Goal: Browse casually: Explore the website without a specific task or goal

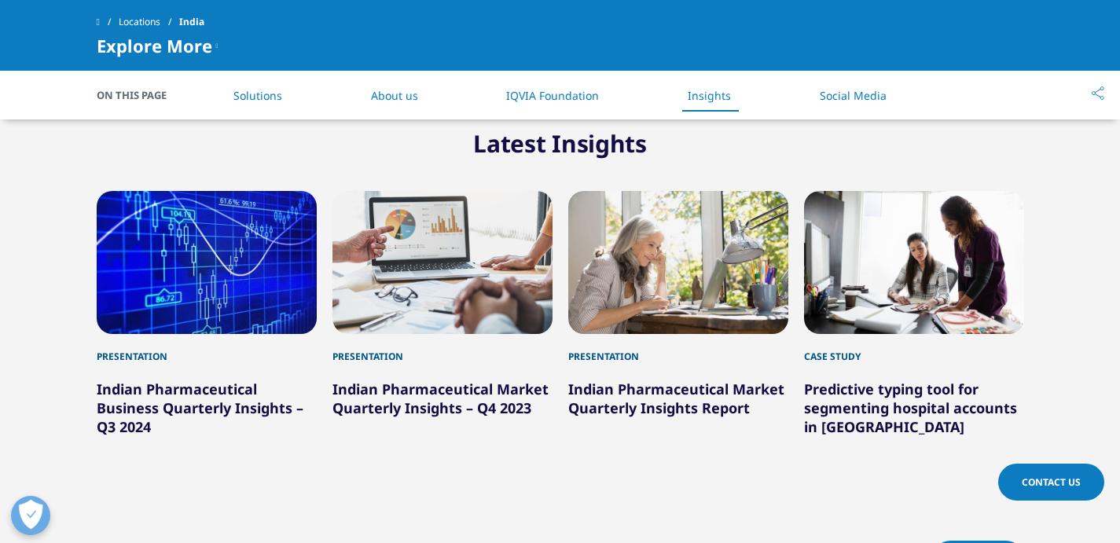
scroll to position [2139, 0]
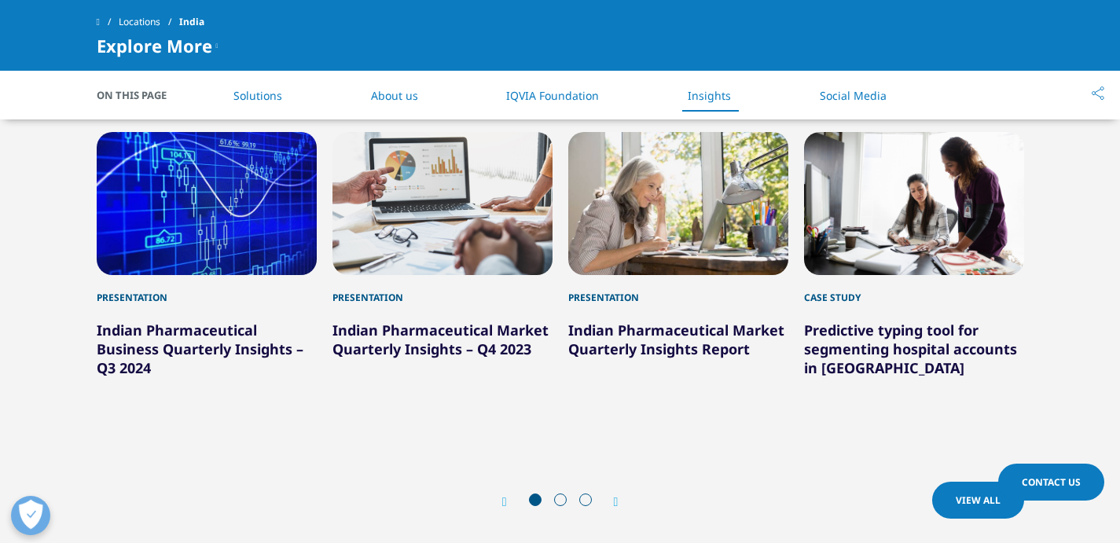
click at [553, 493] on div at bounding box center [560, 501] width 75 height 16
click at [567, 493] on div at bounding box center [560, 501] width 75 height 16
click at [586, 493] on span at bounding box center [585, 499] width 13 height 13
click at [615, 496] on icon "Next slide" at bounding box center [616, 502] width 5 height 13
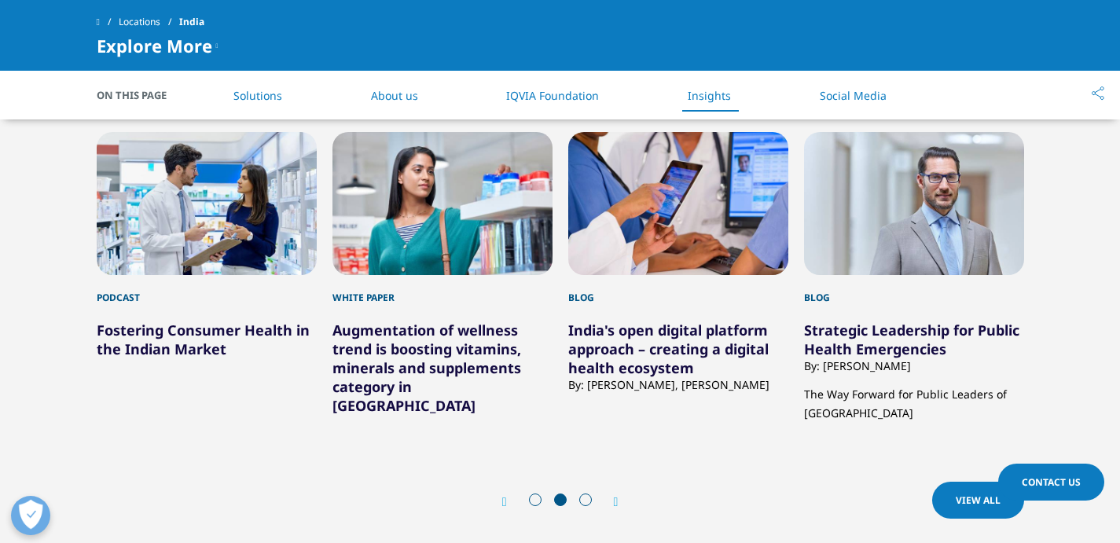
click at [615, 496] on icon "Next slide" at bounding box center [616, 502] width 5 height 13
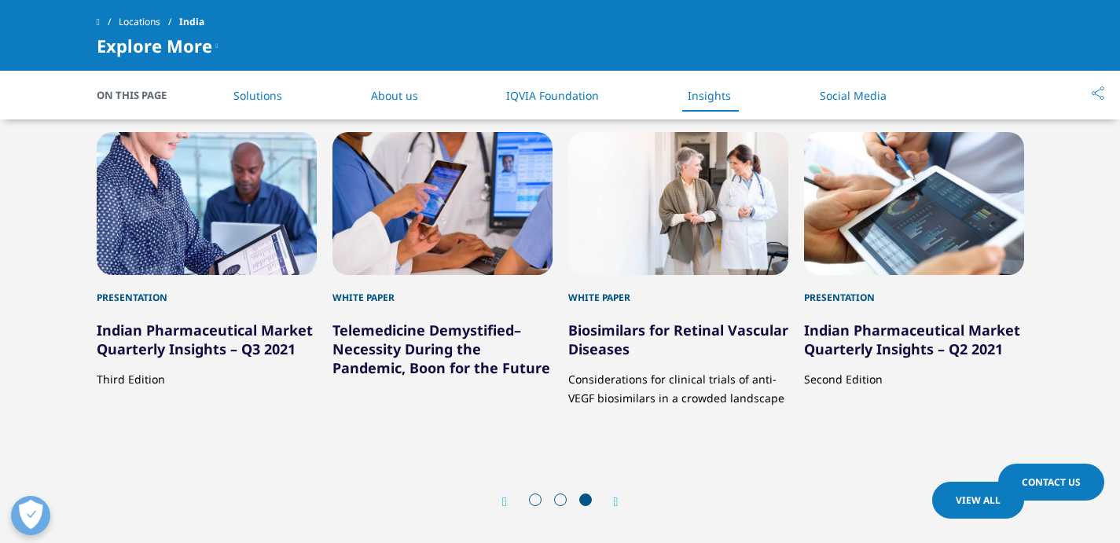
click at [615, 496] on icon "Next slide" at bounding box center [616, 502] width 5 height 13
click at [502, 496] on icon "Previous slide" at bounding box center [504, 502] width 5 height 13
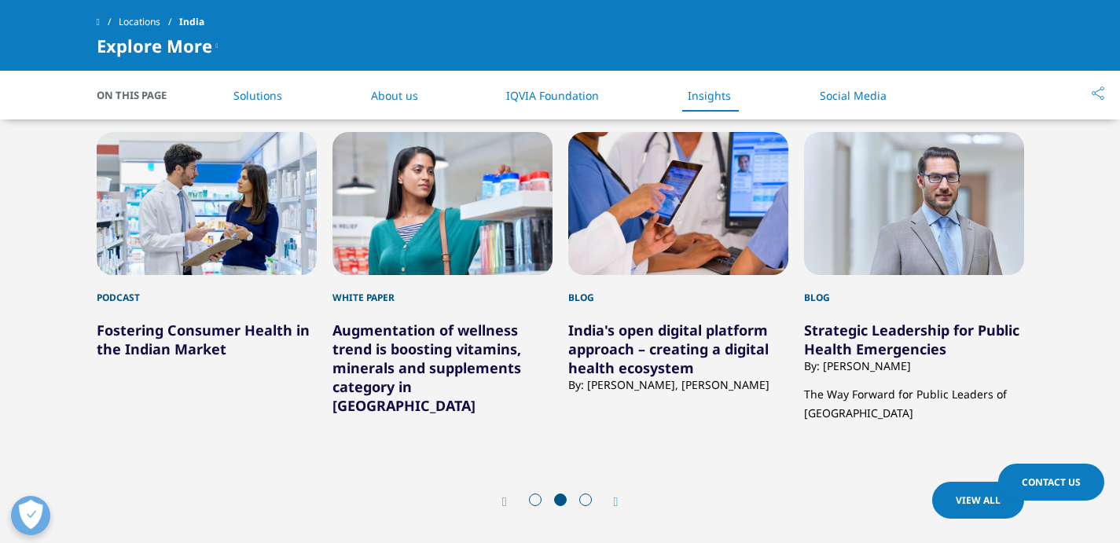
click at [502, 496] on icon "Previous slide" at bounding box center [504, 502] width 5 height 13
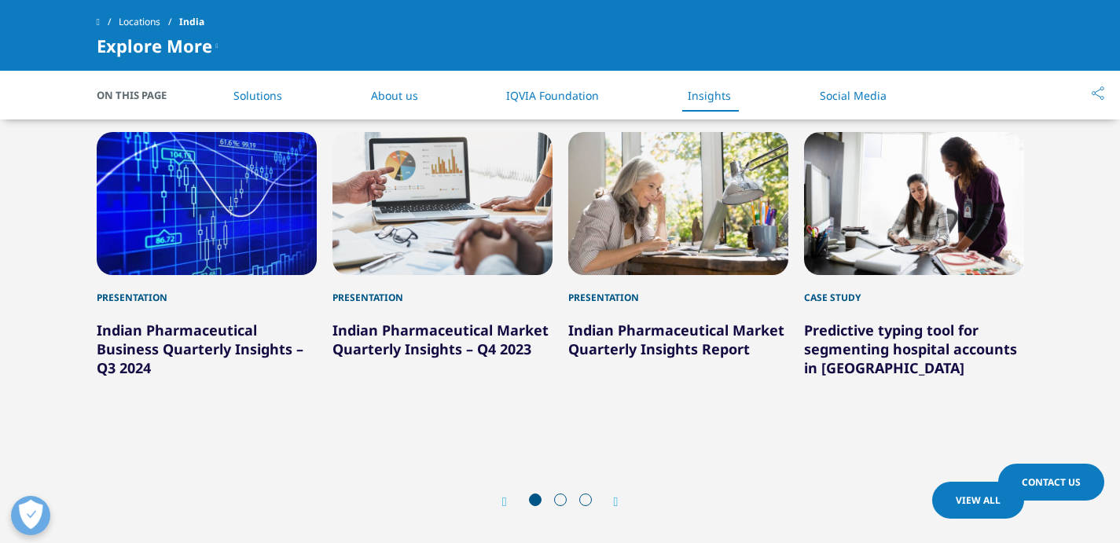
click at [502, 496] on icon "Previous slide" at bounding box center [504, 502] width 5 height 13
click at [623, 478] on div "Prev View All Next View All" at bounding box center [560, 501] width 927 height 47
click at [616, 496] on icon "Next slide" at bounding box center [616, 502] width 5 height 13
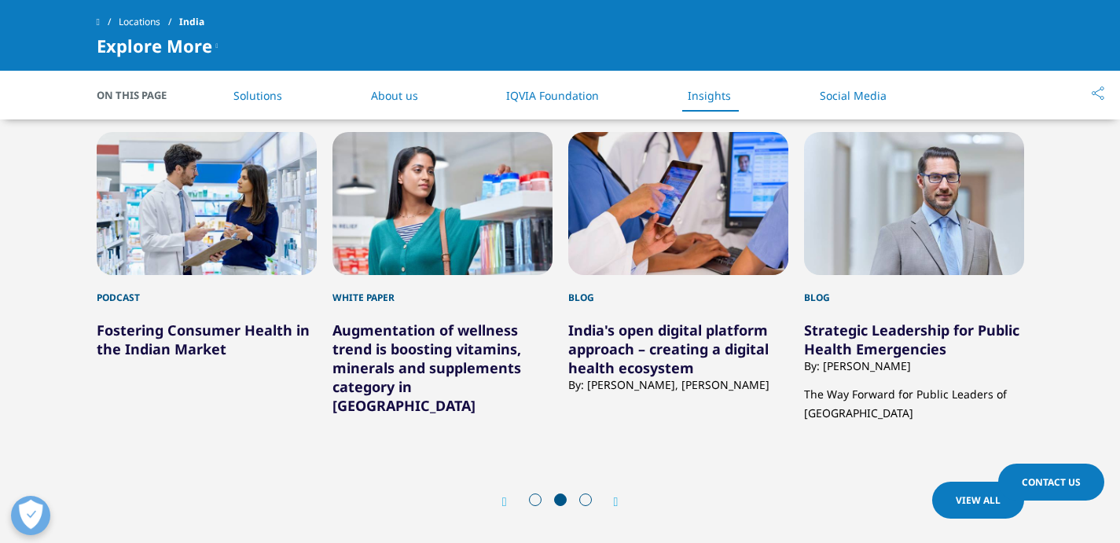
click at [616, 496] on icon "Next slide" at bounding box center [616, 502] width 5 height 13
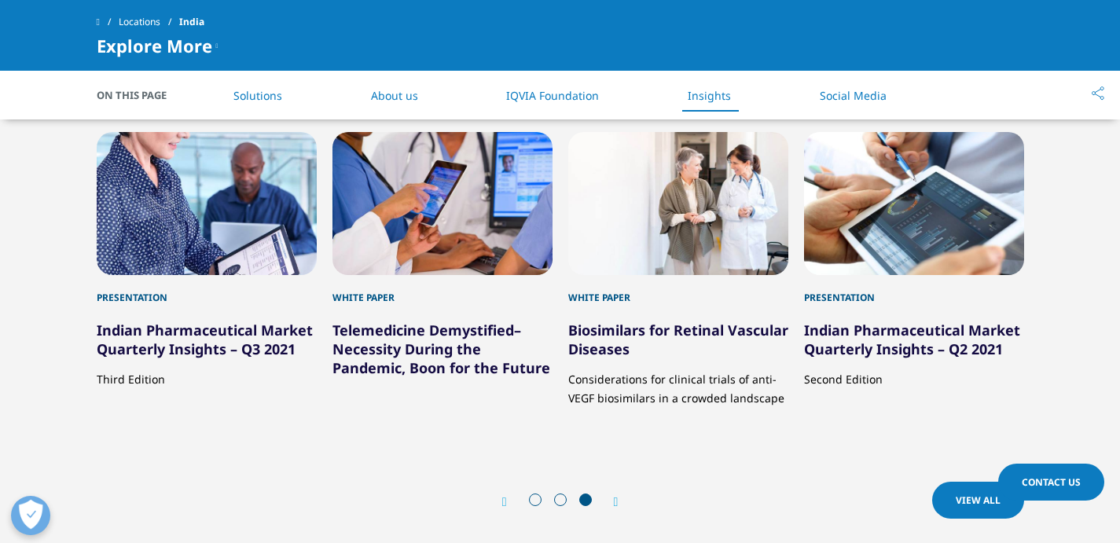
scroll to position [2119, 0]
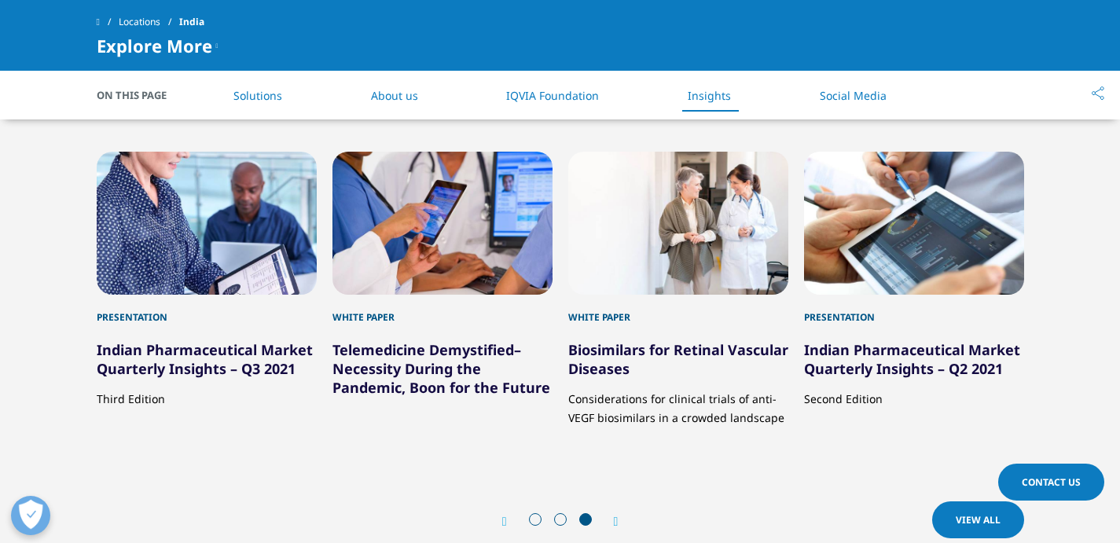
click at [505, 515] on icon "Previous slide" at bounding box center [504, 521] width 5 height 13
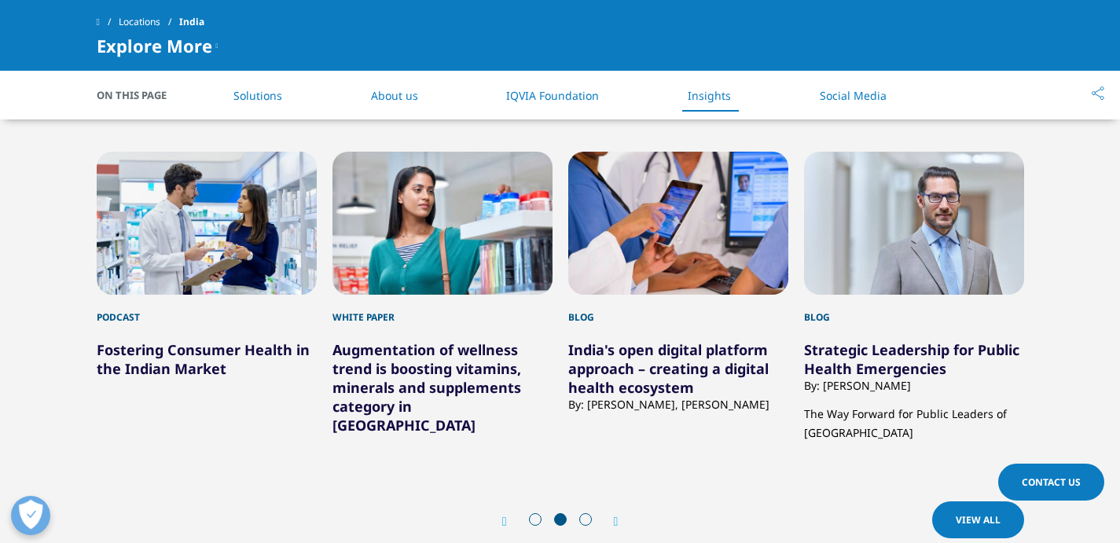
click at [505, 515] on icon "Previous slide" at bounding box center [504, 521] width 5 height 13
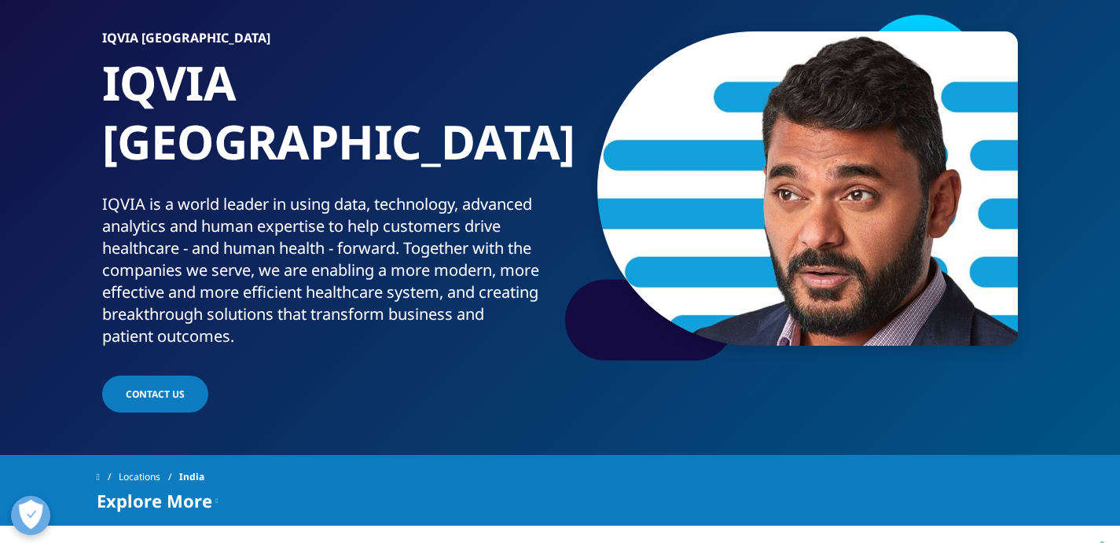
scroll to position [0, 0]
